Goal: Task Accomplishment & Management: Use online tool/utility

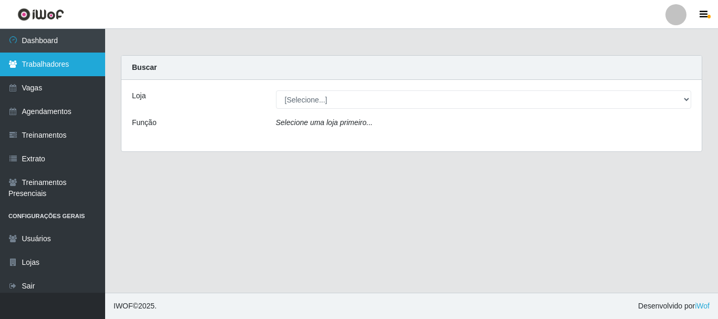
click at [42, 65] on link "Trabalhadores" at bounding box center [52, 65] width 105 height 24
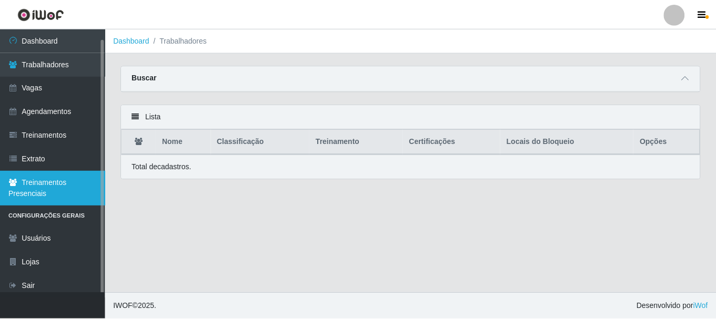
scroll to position [5, 0]
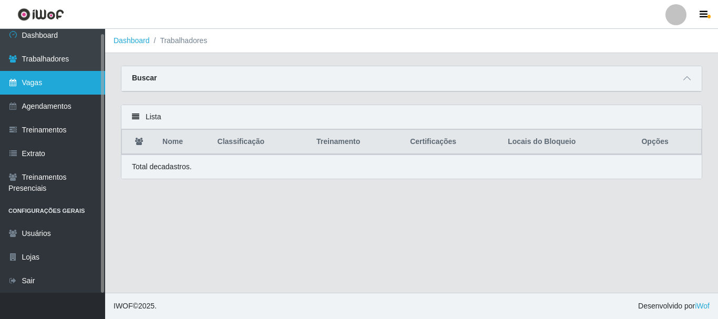
click at [54, 88] on link "Vagas" at bounding box center [52, 83] width 105 height 24
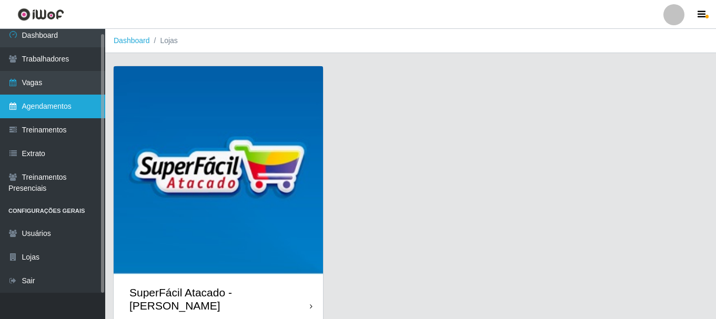
click at [54, 111] on link "Agendamentos" at bounding box center [52, 107] width 105 height 24
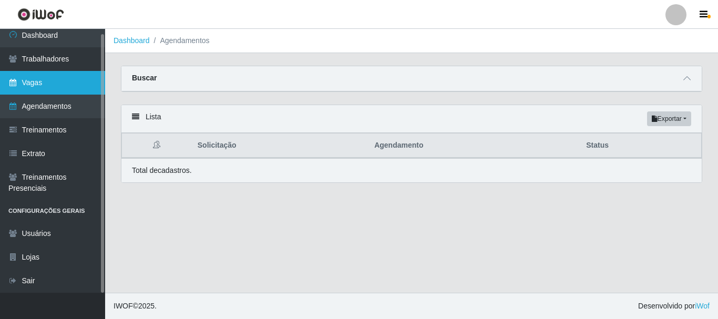
click at [52, 90] on link "Vagas" at bounding box center [52, 83] width 105 height 24
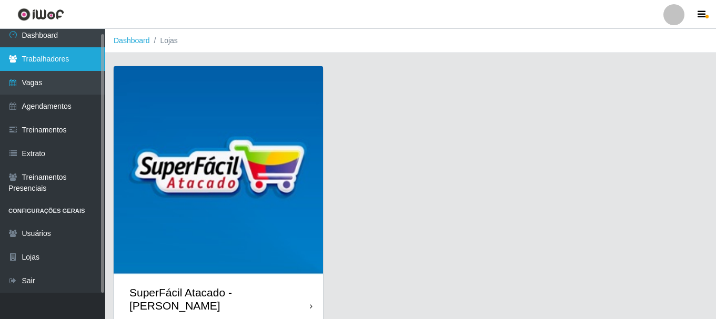
click at [50, 56] on link "Trabalhadores" at bounding box center [52, 59] width 105 height 24
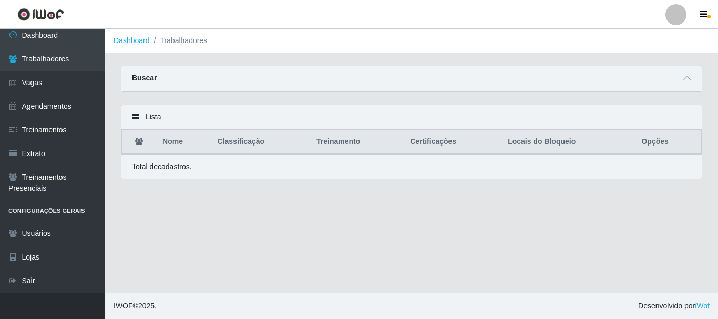
click at [178, 43] on li "Trabalhadores" at bounding box center [179, 40] width 58 height 11
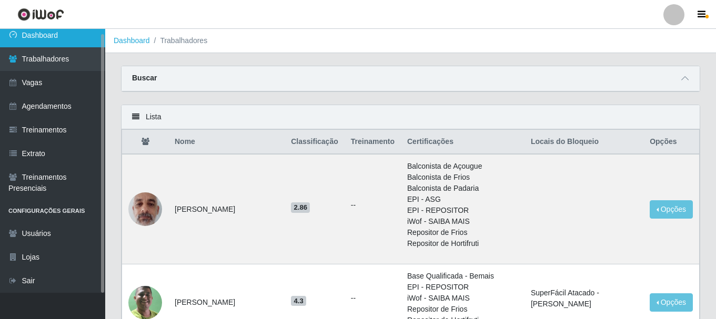
click at [63, 32] on link "Dashboard" at bounding box center [52, 36] width 105 height 24
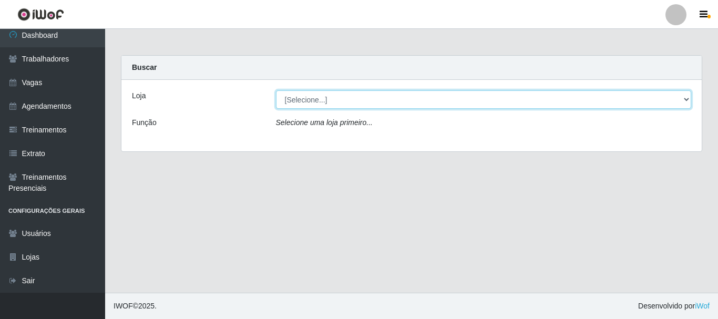
click at [407, 105] on select "[Selecione...] SuperFácil Atacado - [PERSON_NAME]" at bounding box center [484, 99] width 416 height 18
select select "399"
click at [276, 90] on select "[Selecione...] SuperFácil Atacado - [PERSON_NAME]" at bounding box center [484, 99] width 416 height 18
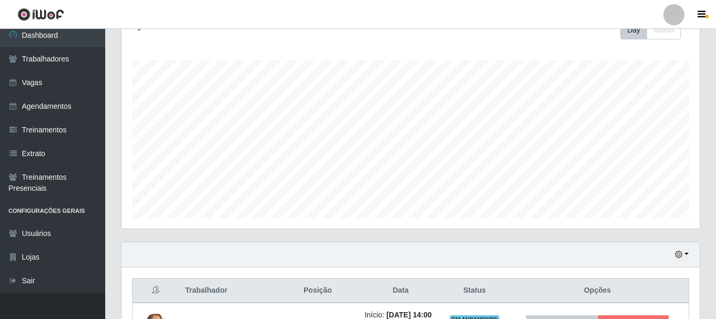
scroll to position [421, 0]
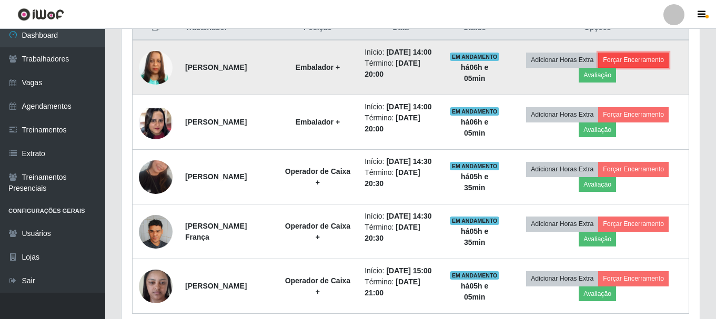
click at [662, 67] on button "Forçar Encerramento" at bounding box center [633, 60] width 70 height 15
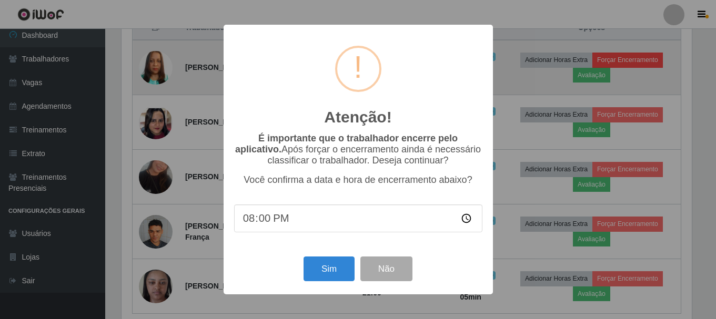
scroll to position [218, 573]
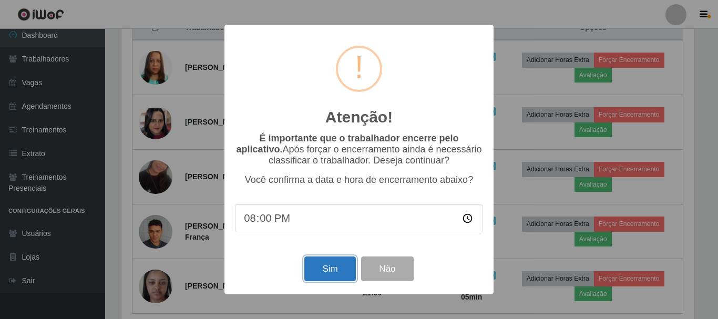
click at [330, 272] on button "Sim" at bounding box center [330, 269] width 51 height 25
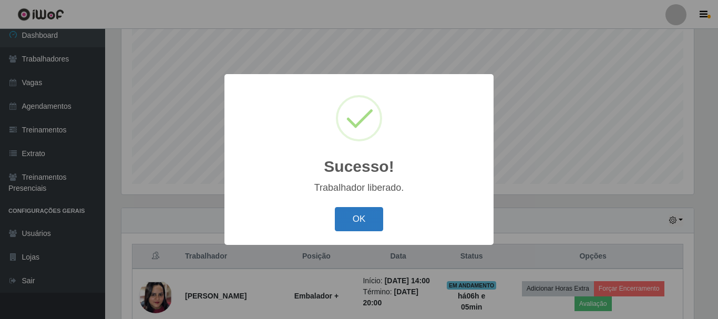
click at [348, 220] on button "OK" at bounding box center [359, 219] width 49 height 25
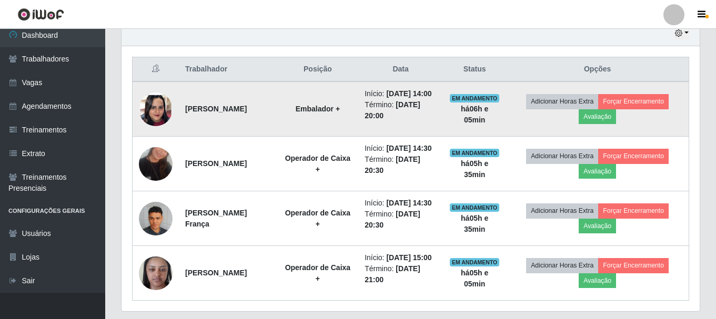
scroll to position [350, 0]
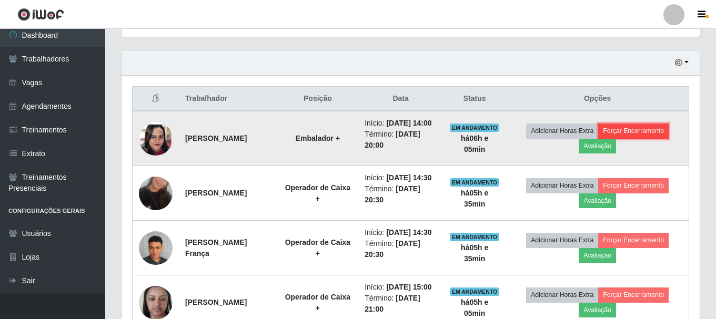
click at [646, 129] on button "Forçar Encerramento" at bounding box center [633, 131] width 70 height 15
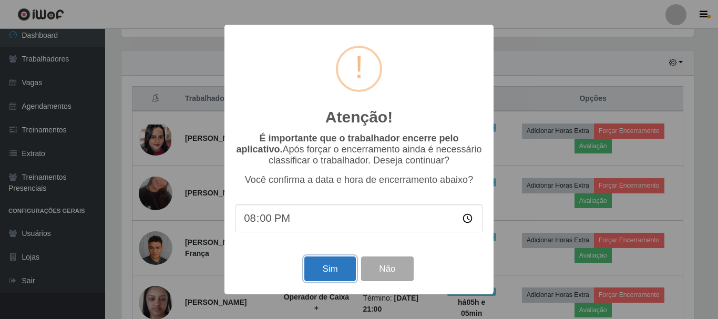
click at [336, 275] on button "Sim" at bounding box center [330, 269] width 51 height 25
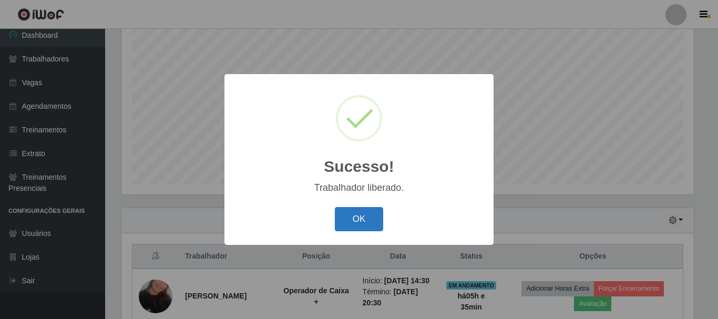
click at [380, 226] on button "OK" at bounding box center [359, 219] width 49 height 25
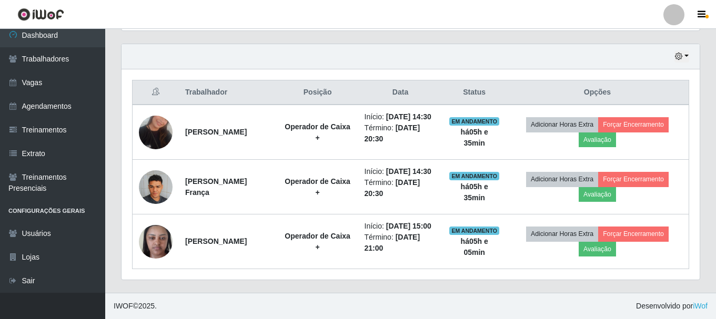
scroll to position [389, 0]
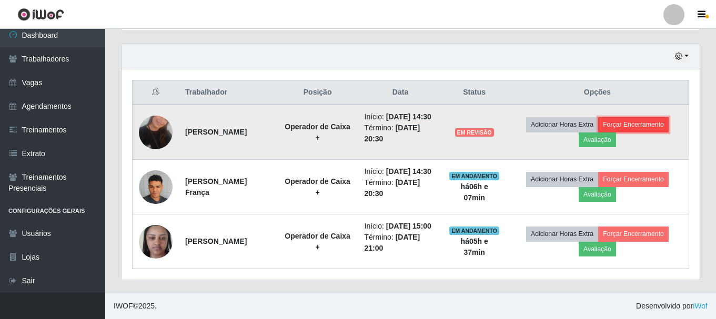
click at [651, 117] on button "Forçar Encerramento" at bounding box center [633, 124] width 70 height 15
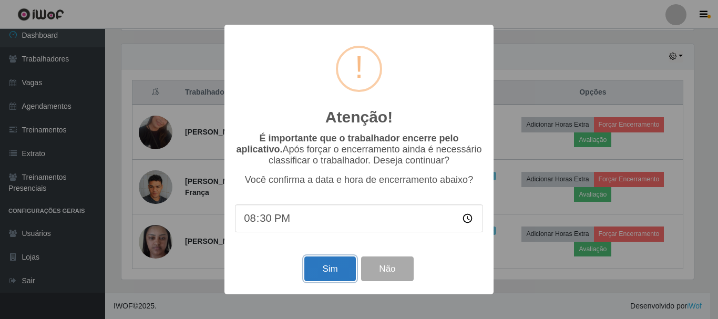
click at [331, 267] on button "Sim" at bounding box center [330, 269] width 51 height 25
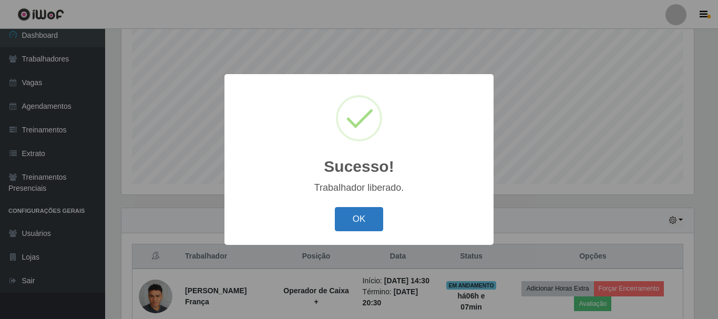
click at [364, 219] on button "OK" at bounding box center [359, 219] width 49 height 25
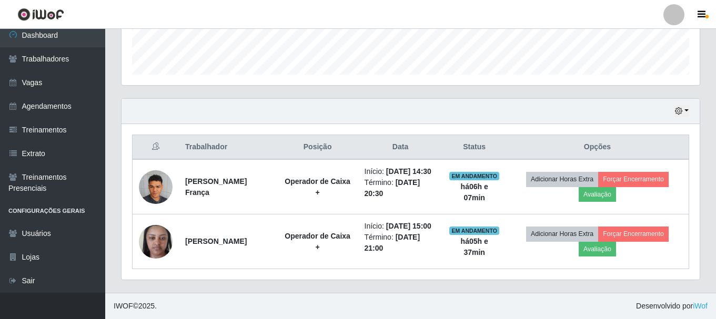
scroll to position [323, 0]
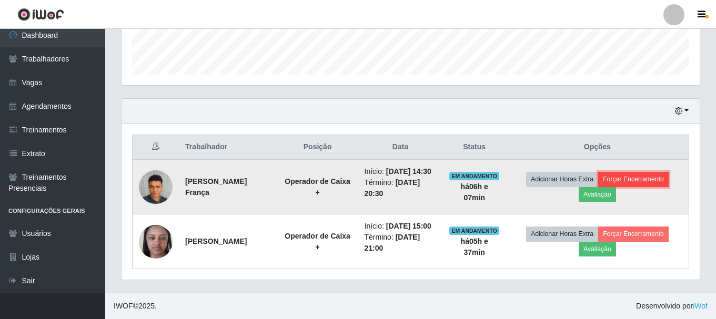
click at [650, 172] on button "Forçar Encerramento" at bounding box center [633, 179] width 70 height 15
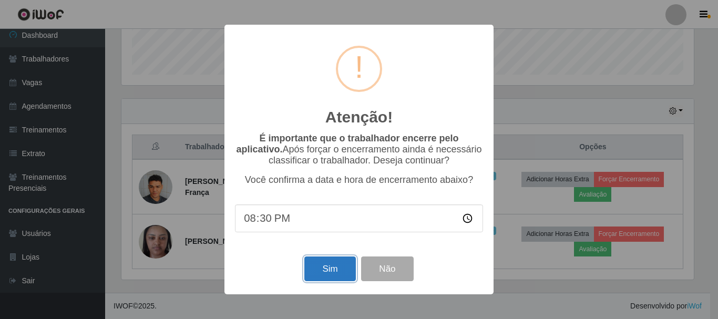
click at [343, 268] on button "Sim" at bounding box center [330, 269] width 51 height 25
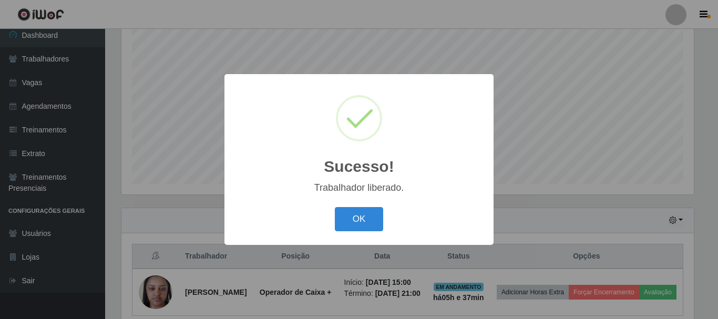
click at [356, 224] on button "OK" at bounding box center [359, 219] width 49 height 25
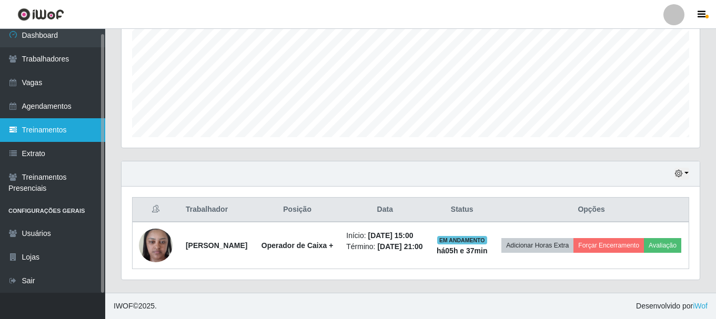
scroll to position [258, 0]
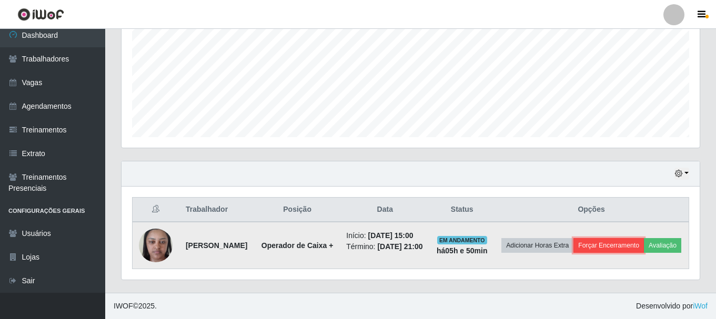
click at [636, 238] on button "Forçar Encerramento" at bounding box center [608, 245] width 70 height 15
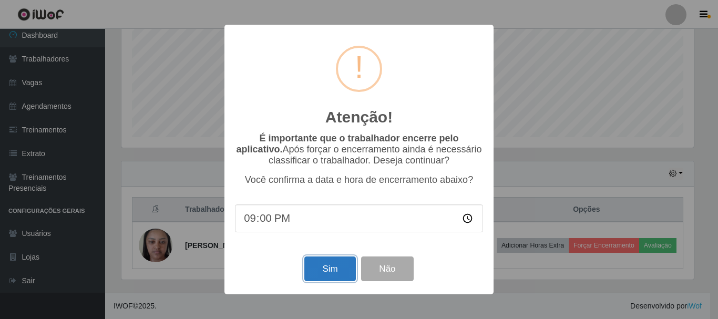
click at [314, 270] on button "Sim" at bounding box center [330, 269] width 51 height 25
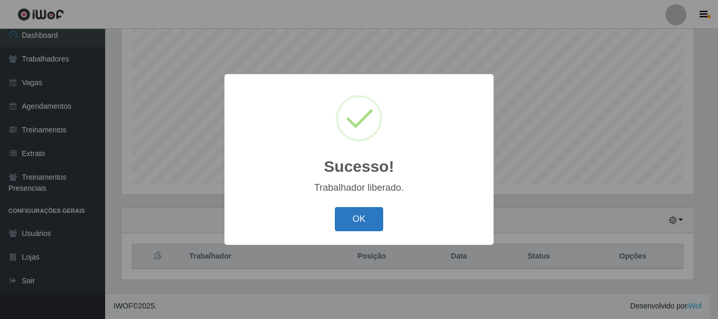
click at [358, 212] on button "OK" at bounding box center [359, 219] width 49 height 25
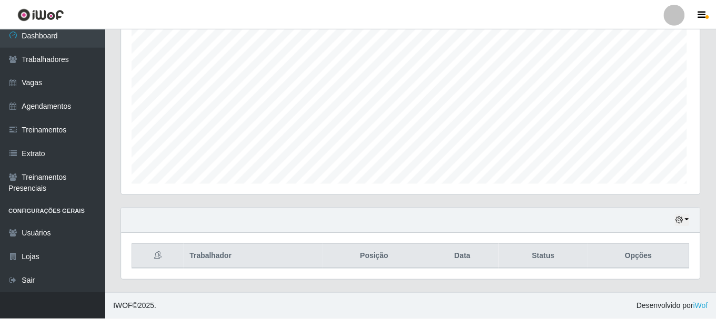
scroll to position [218, 578]
